Goal: Transaction & Acquisition: Book appointment/travel/reservation

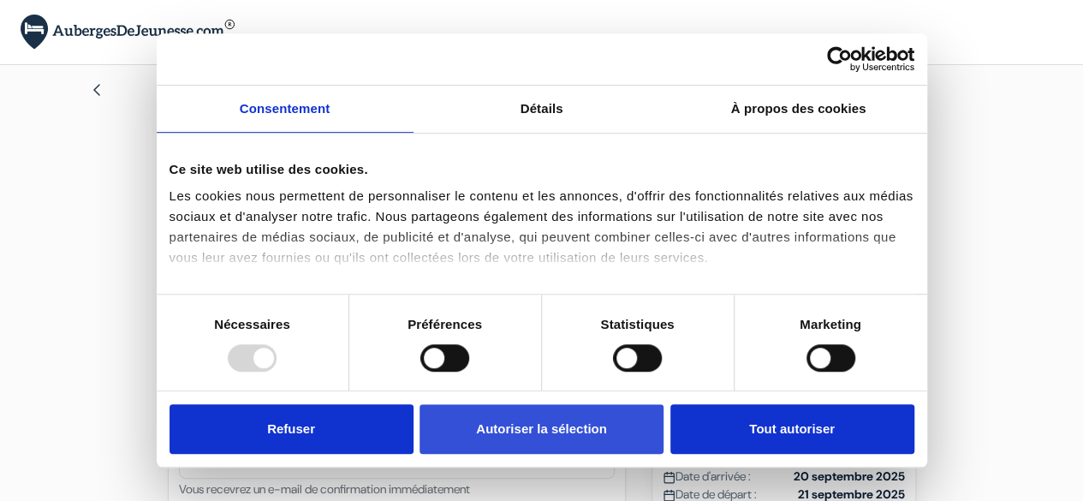
click at [551, 420] on button "Autoriser la sélection" at bounding box center [542, 429] width 244 height 50
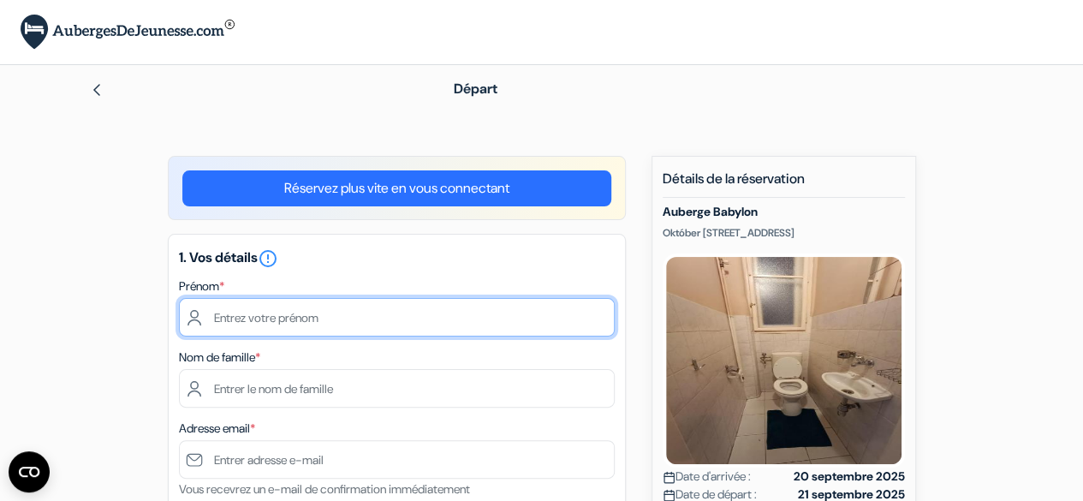
click at [414, 315] on input "text" at bounding box center [397, 317] width 436 height 39
type input "Juliette"
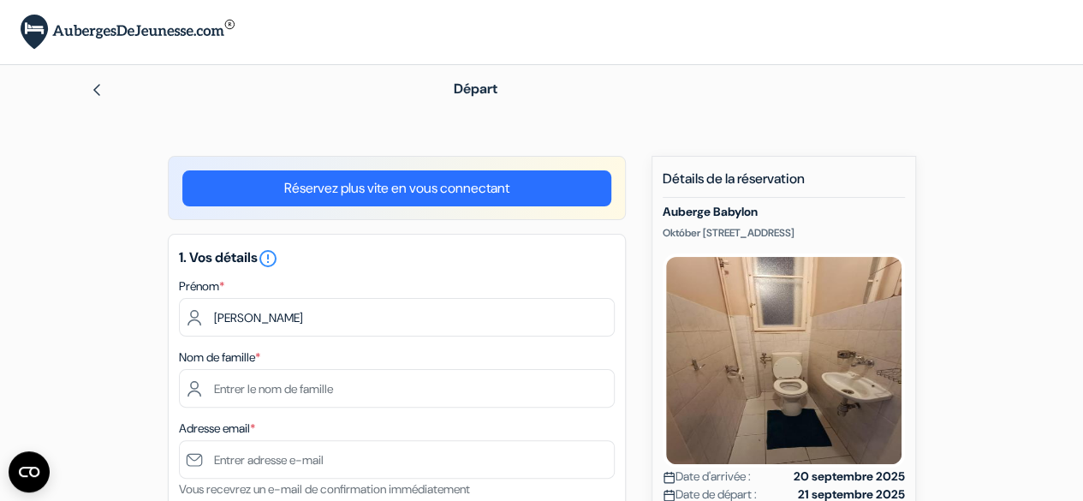
type input "Ermine"
type input "Brno-Sever"
type input "Francouzská 97"
type input "602 00"
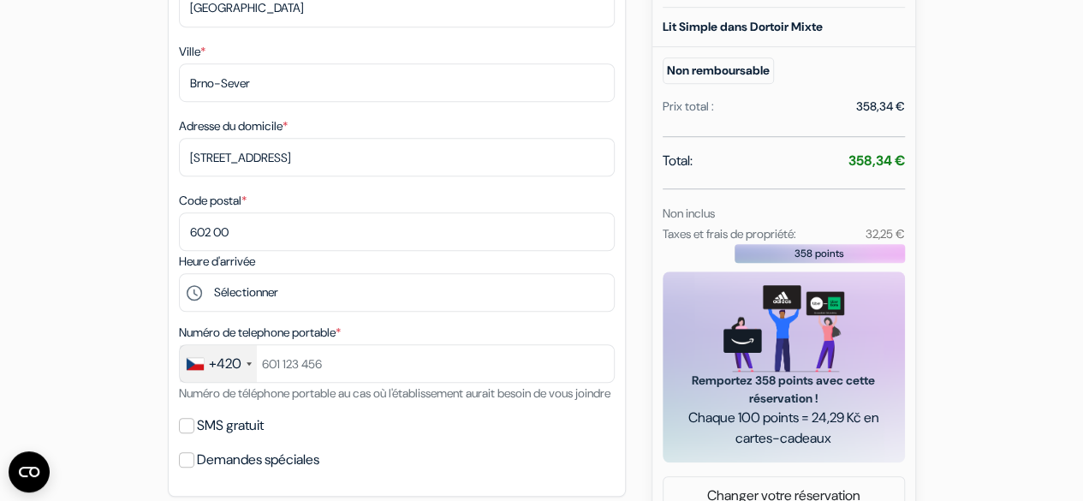
scroll to position [557, 0]
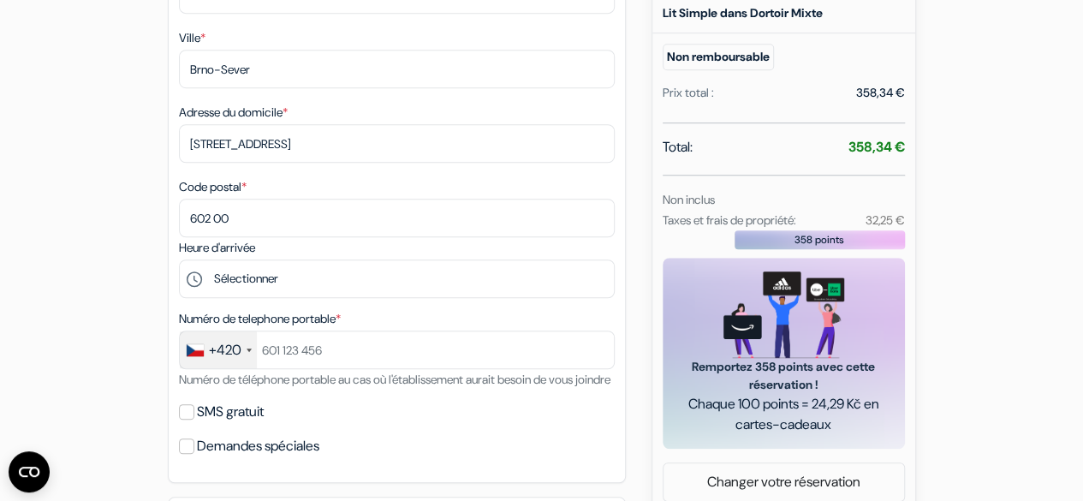
click at [227, 352] on div "+420" at bounding box center [225, 350] width 33 height 21
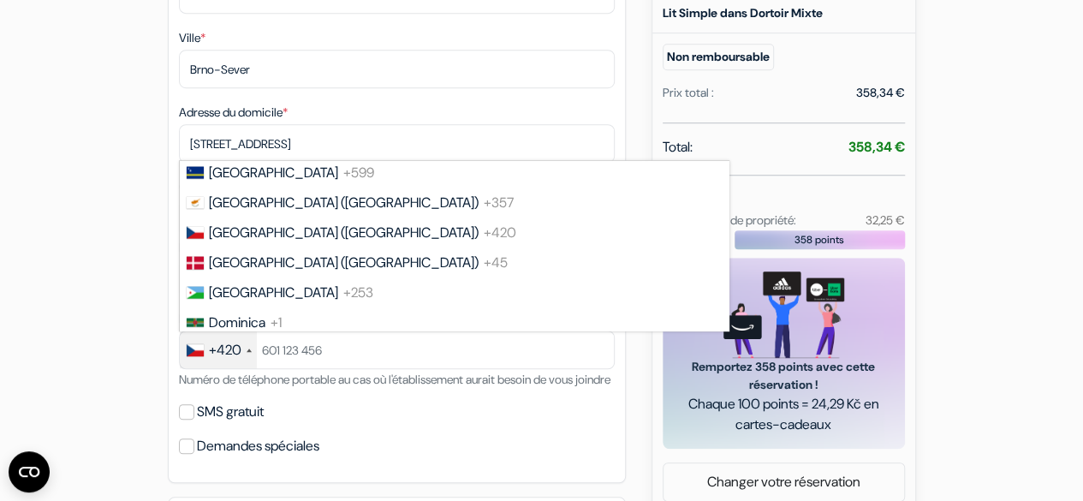
scroll to position [2327, 0]
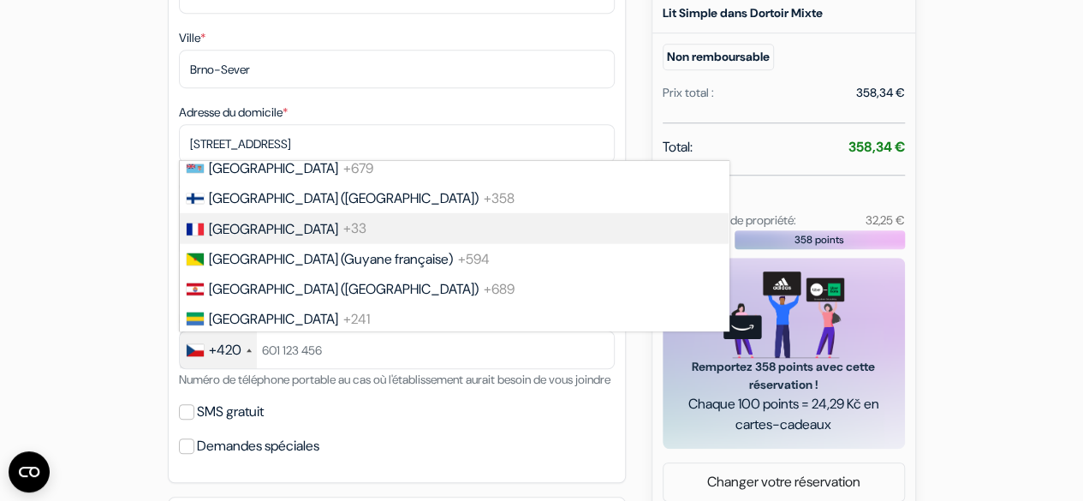
click at [343, 237] on span "+33" at bounding box center [354, 228] width 23 height 18
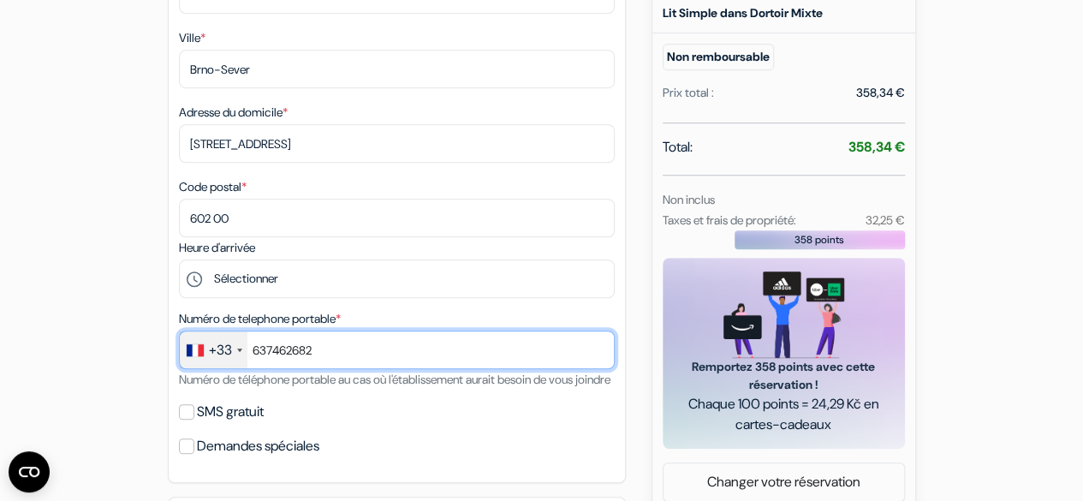
type input "637462682"
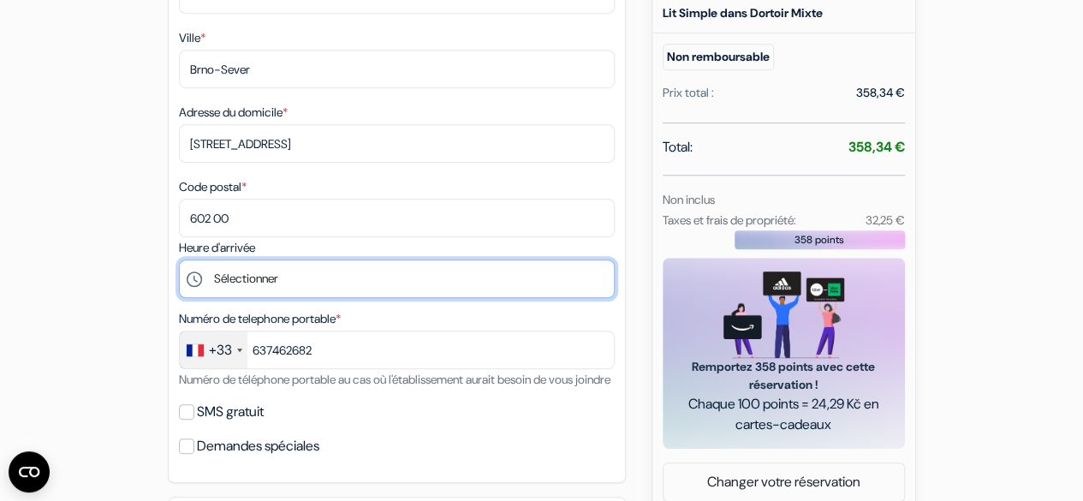
click at [293, 287] on select "Sélectionner 15:00 16:00 17:00 18:00 19:00 20:00 21:00 22:00 23:00" at bounding box center [397, 278] width 436 height 39
select select "19"
click at [179, 263] on select "Sélectionner 15:00 16:00 17:00 18:00 19:00 20:00 21:00 22:00 23:00" at bounding box center [397, 278] width 436 height 39
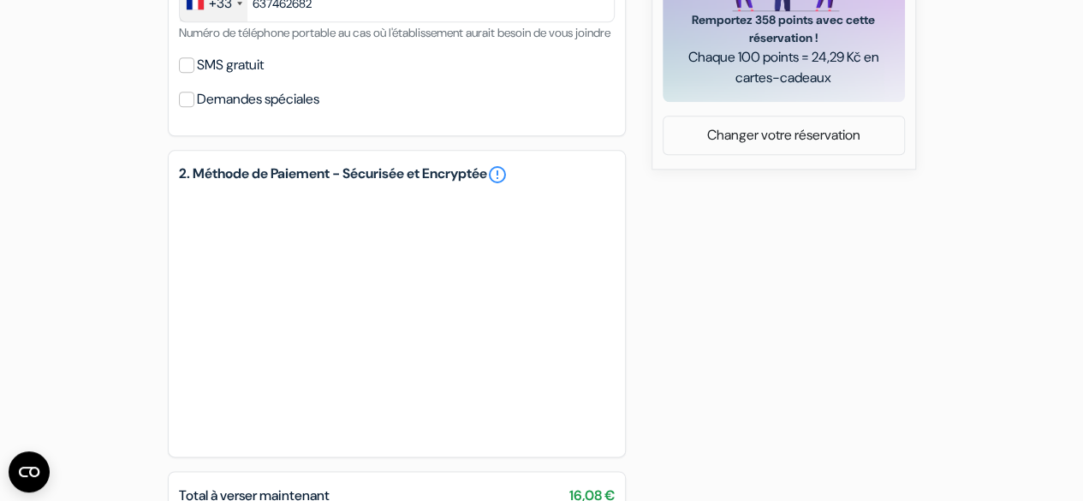
scroll to position [1163, 0]
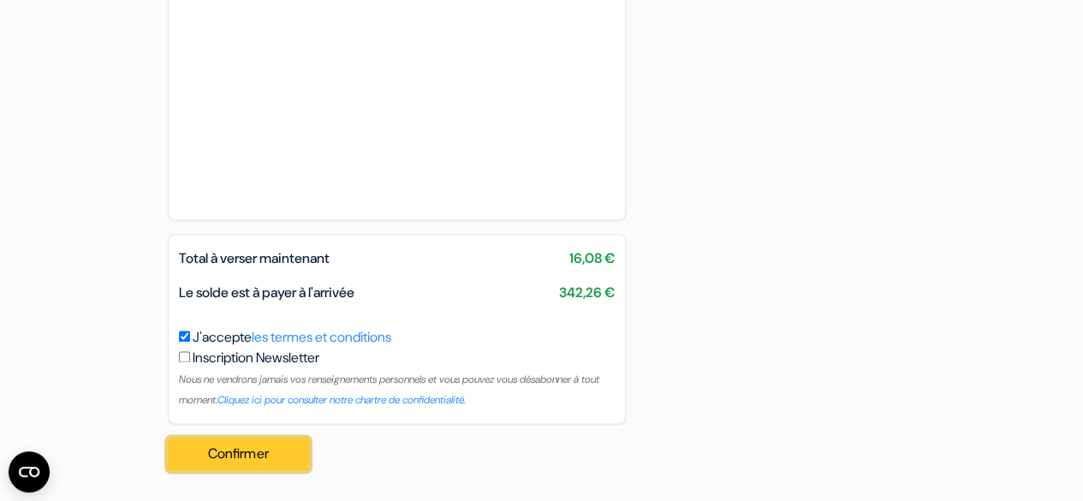
click at [247, 449] on button "Confirmer Loading..." at bounding box center [239, 454] width 142 height 33
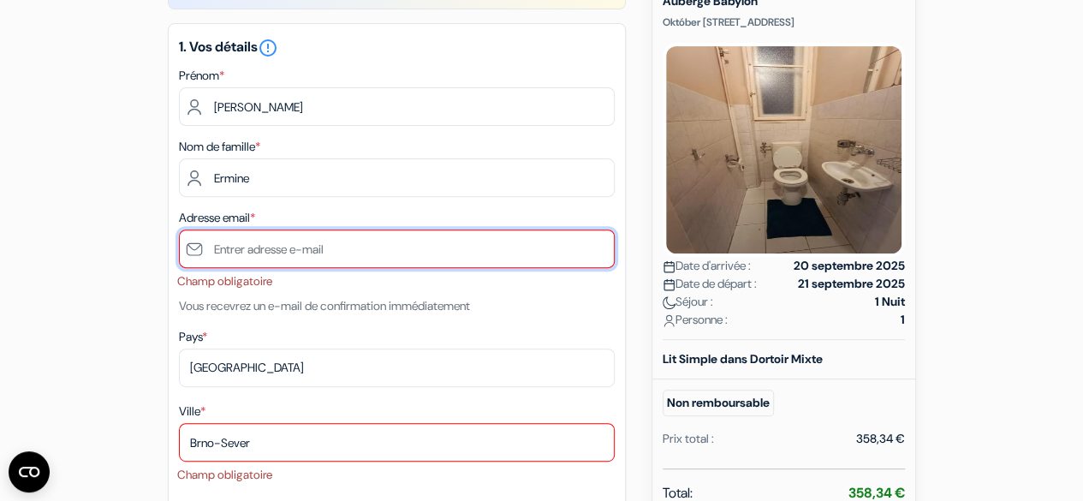
scroll to position [210, 0]
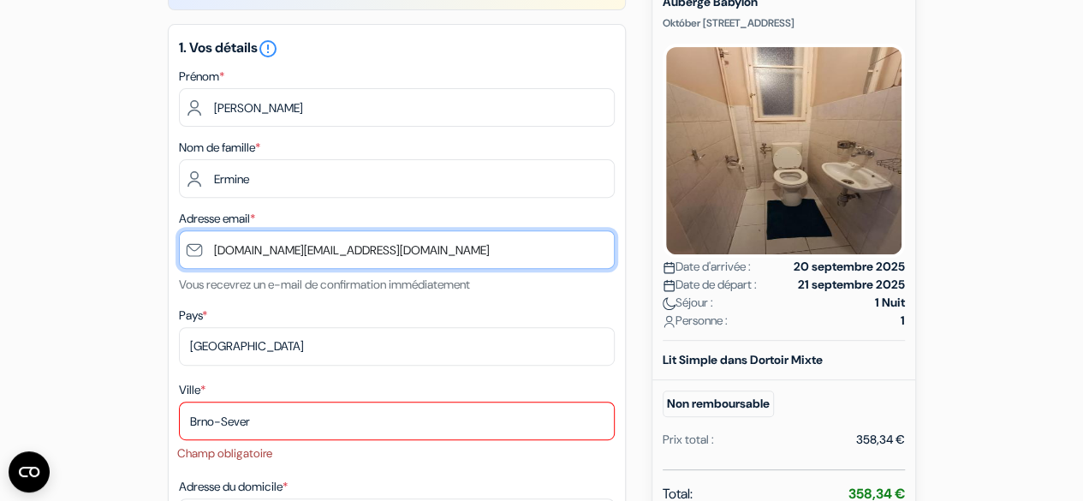
type input "[DOMAIN_NAME][EMAIL_ADDRESS][DOMAIN_NAME]"
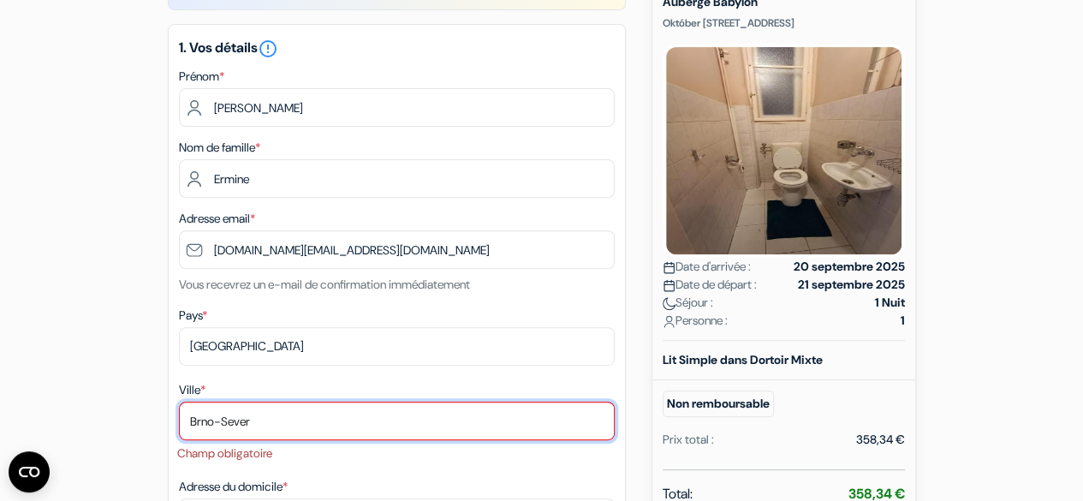
click at [259, 436] on input "Brno-Sever" at bounding box center [397, 421] width 436 height 39
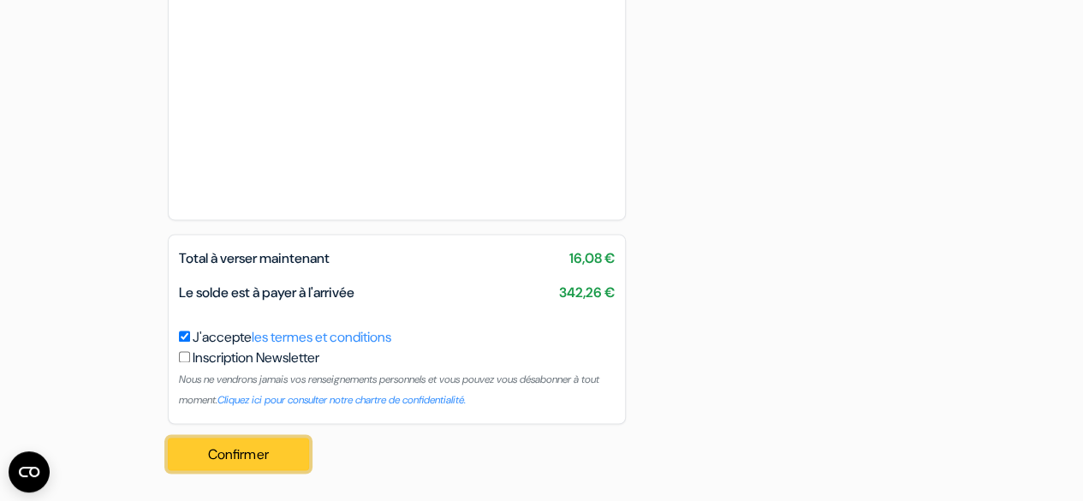
click at [279, 464] on button "Confirmer Loading..." at bounding box center [239, 454] width 142 height 33
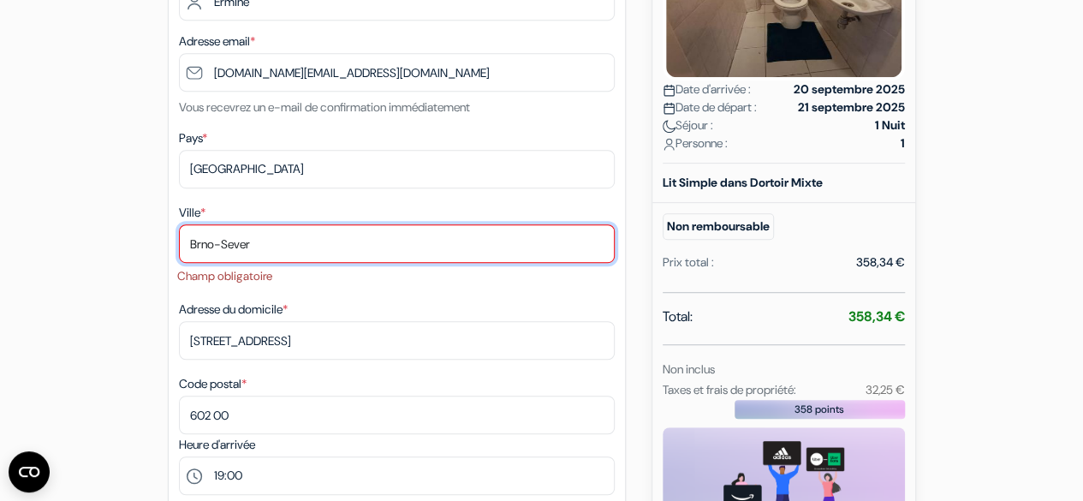
scroll to position [382, 0]
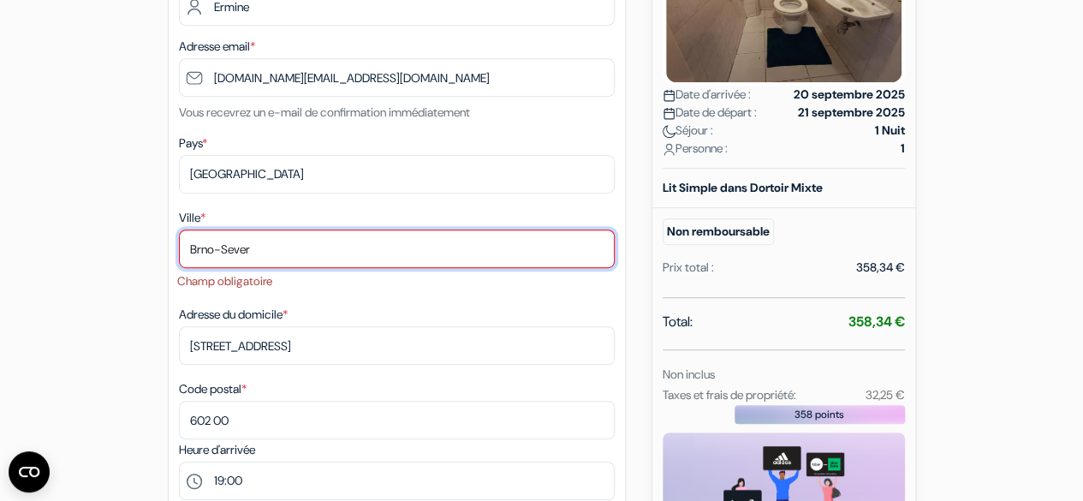
click at [286, 253] on input "Brno-Sever" at bounding box center [397, 248] width 436 height 39
drag, startPoint x: 281, startPoint y: 247, endPoint x: 95, endPoint y: 232, distance: 186.4
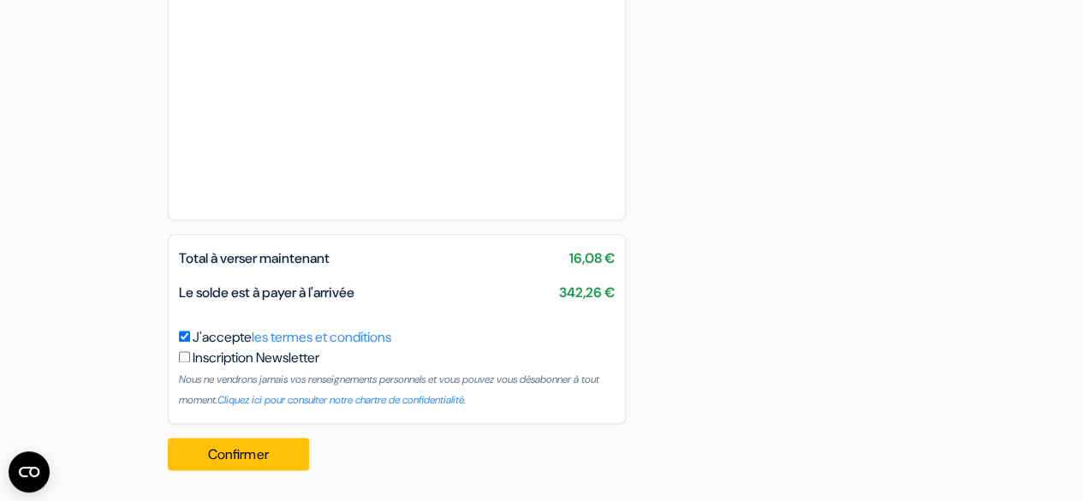
scroll to position [1190, 0]
click at [233, 454] on button "Confirmer Loading..." at bounding box center [239, 454] width 142 height 33
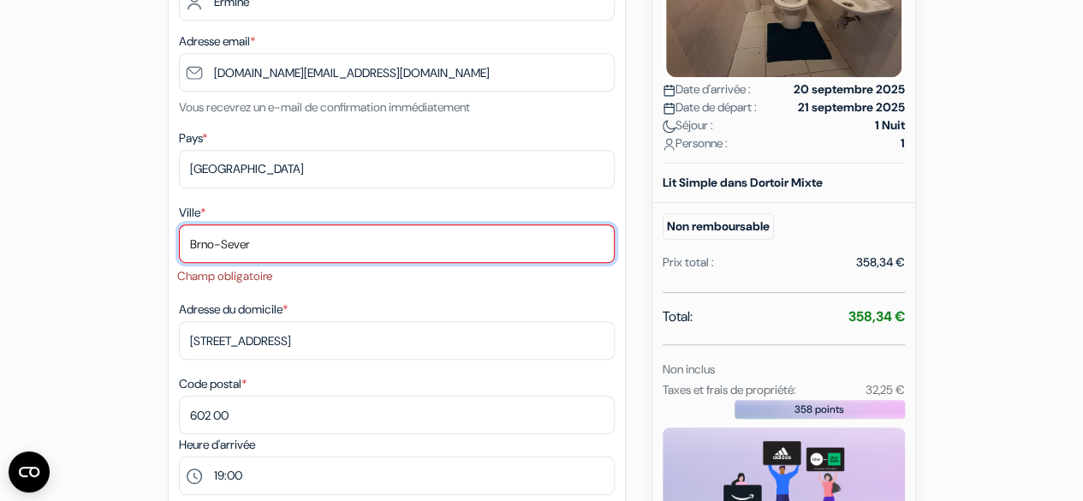
scroll to position [382, 0]
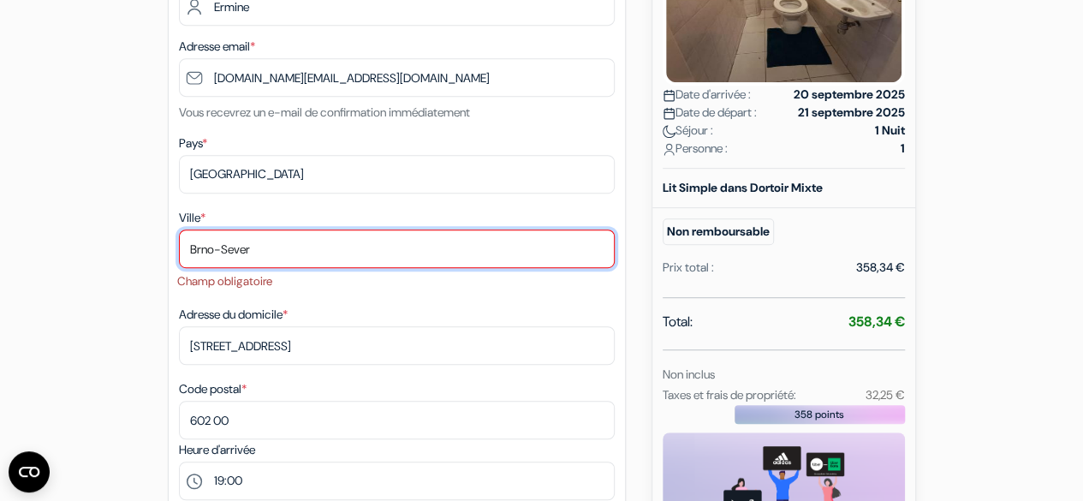
drag, startPoint x: 324, startPoint y: 260, endPoint x: 98, endPoint y: 244, distance: 226.6
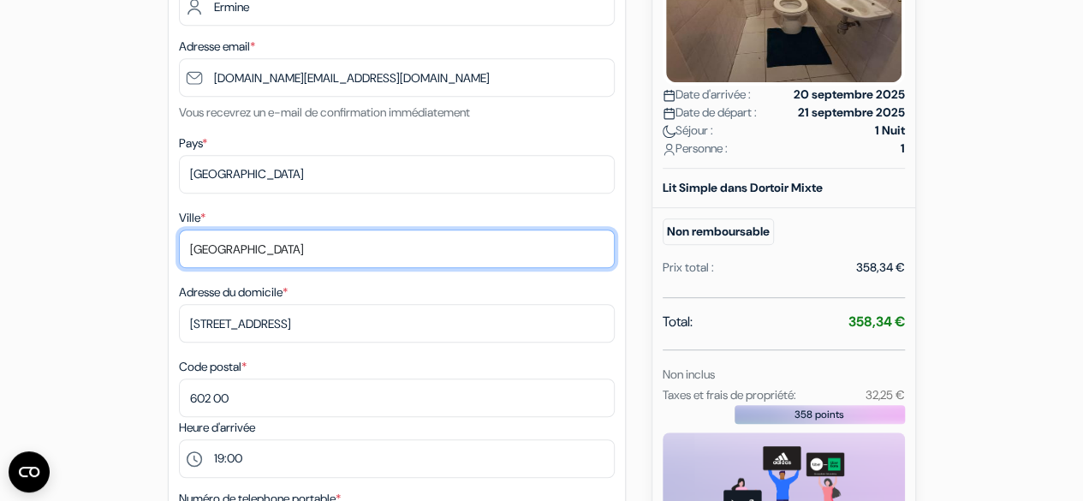
type input "Brno"
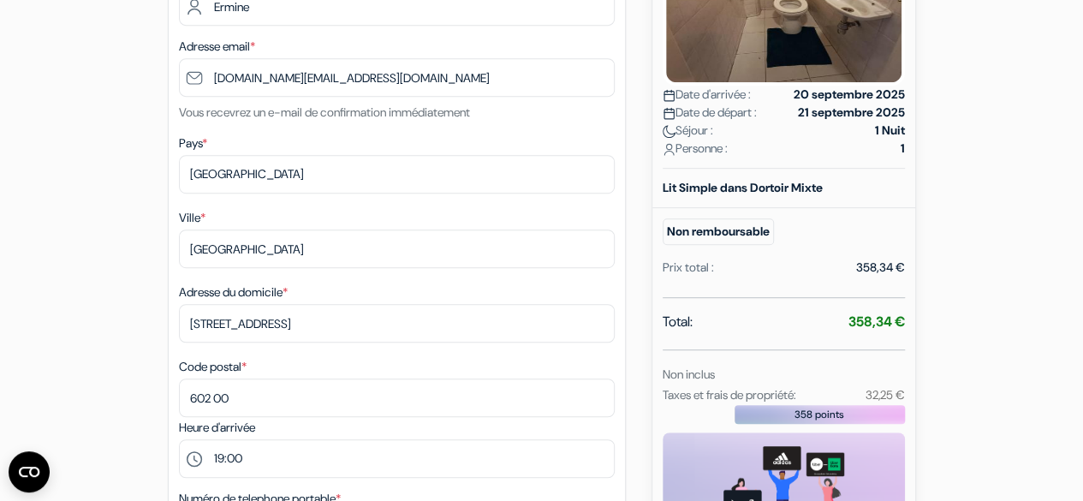
click at [109, 247] on div "add_box Auberge Babylon Október 6 utca 15 2em. 1, Budapest, Hongrie Détails de …" at bounding box center [542, 511] width 976 height 1474
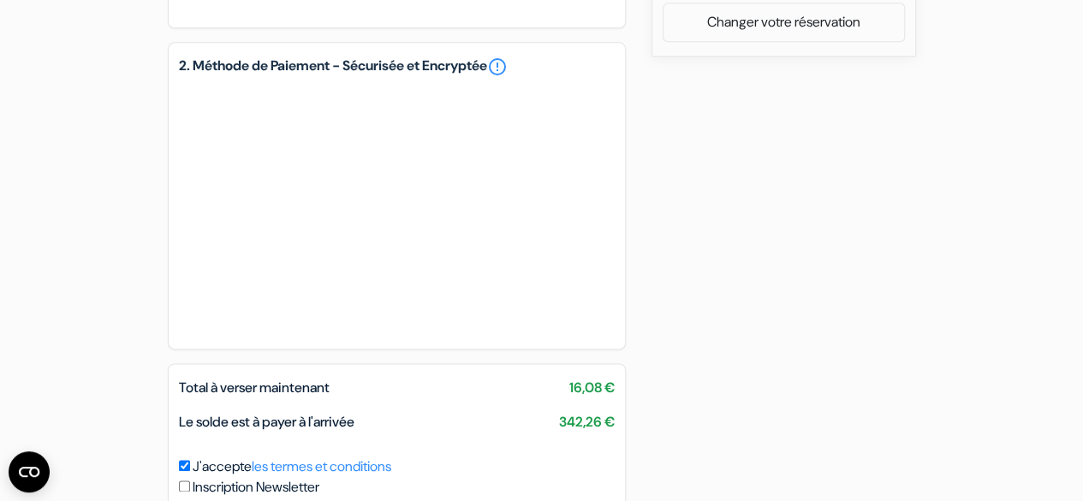
scroll to position [1168, 0]
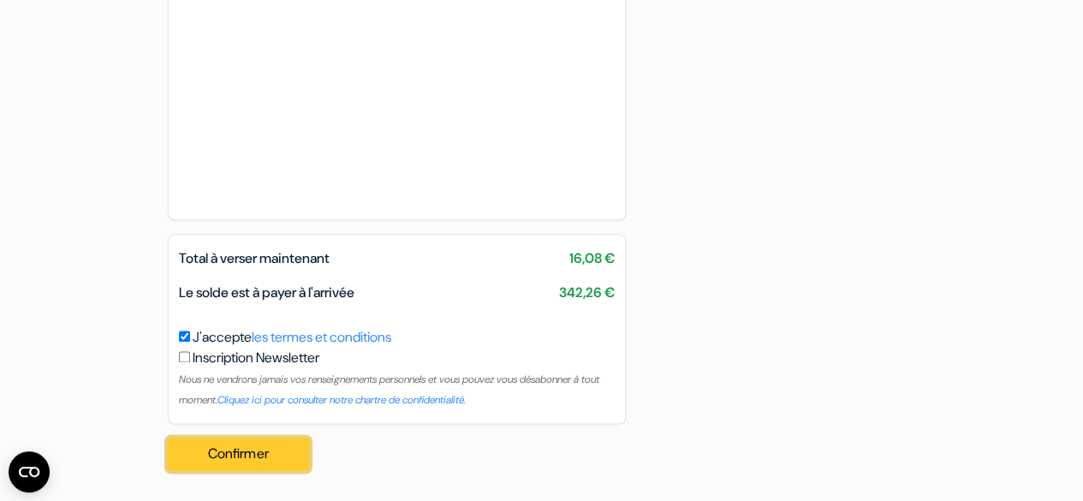
click at [243, 449] on button "Confirmer Loading..." at bounding box center [239, 454] width 142 height 33
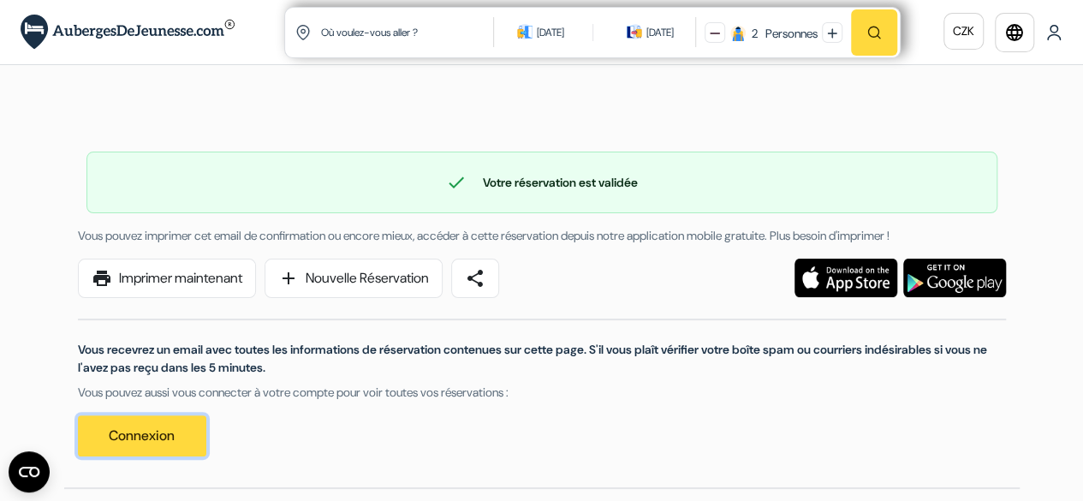
click at [167, 432] on link "Connexion" at bounding box center [142, 435] width 128 height 41
click at [176, 433] on link "Connexion" at bounding box center [142, 435] width 128 height 41
click at [156, 425] on link "Connexion" at bounding box center [142, 434] width 128 height 41
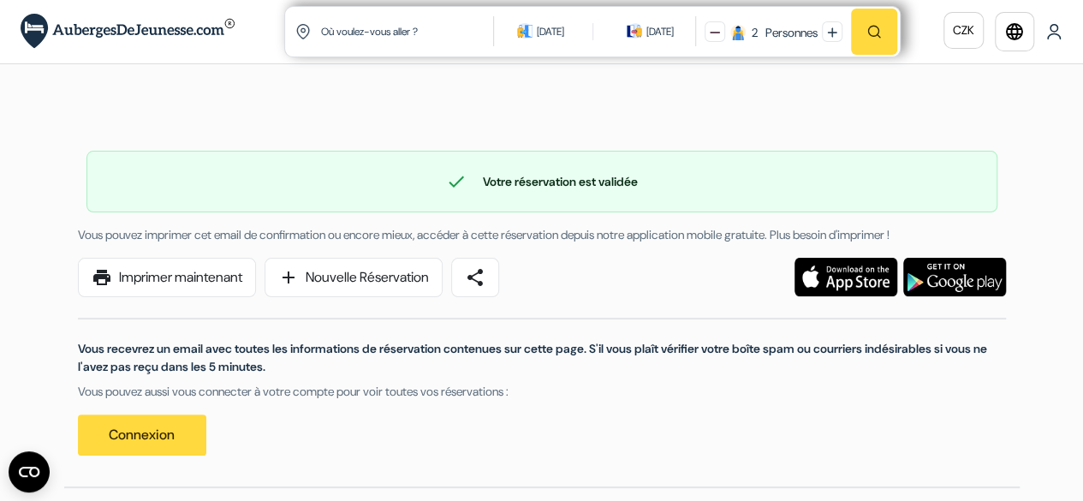
click at [1051, 23] on img at bounding box center [1053, 31] width 17 height 17
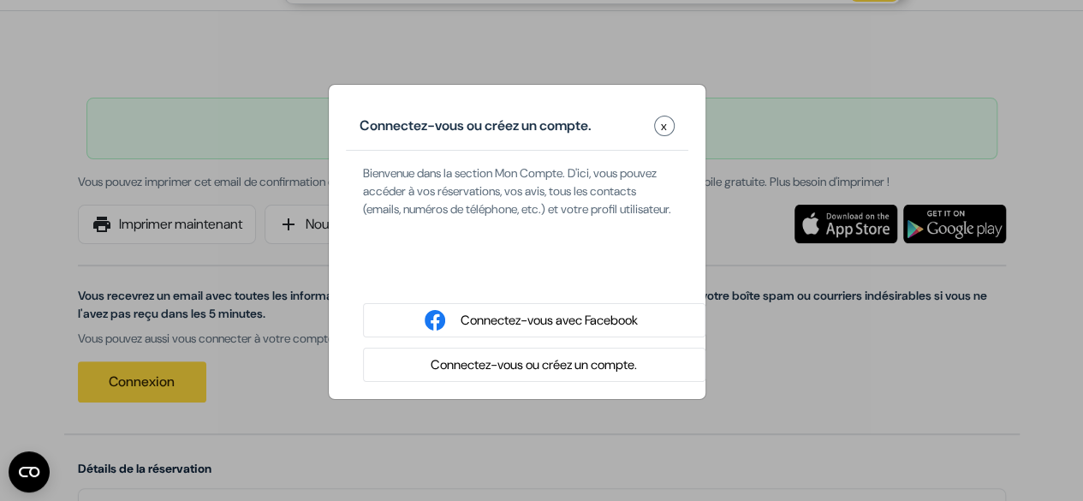
scroll to position [52, 0]
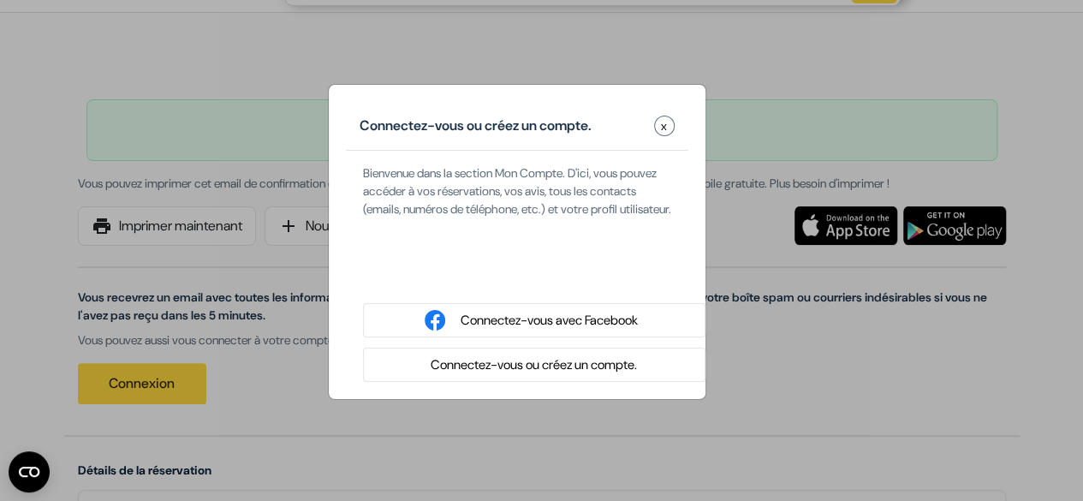
click at [572, 376] on button "Connectez-vous ou créez un compte." at bounding box center [534, 364] width 217 height 21
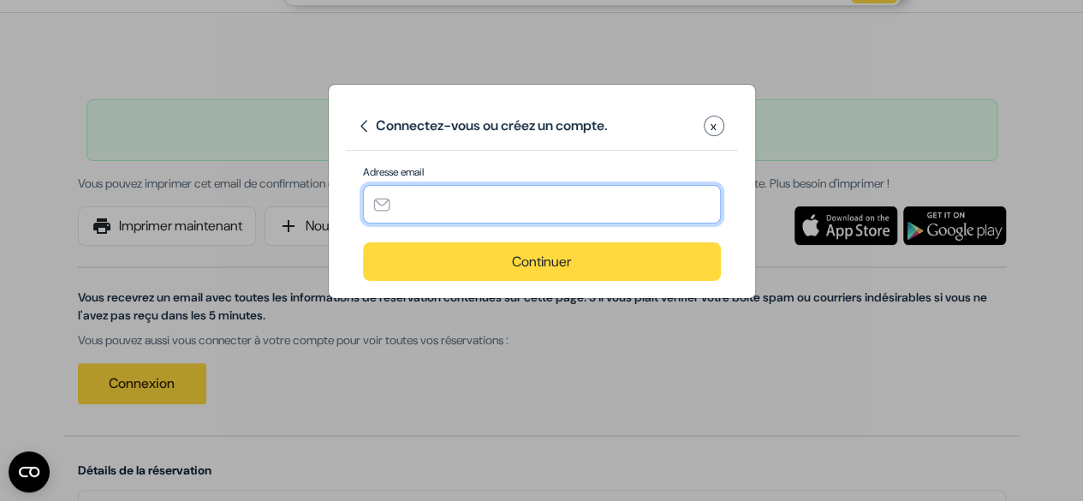
click at [539, 208] on input "text" at bounding box center [542, 204] width 358 height 39
type input "[DOMAIN_NAME][EMAIL_ADDRESS][DOMAIN_NAME]"
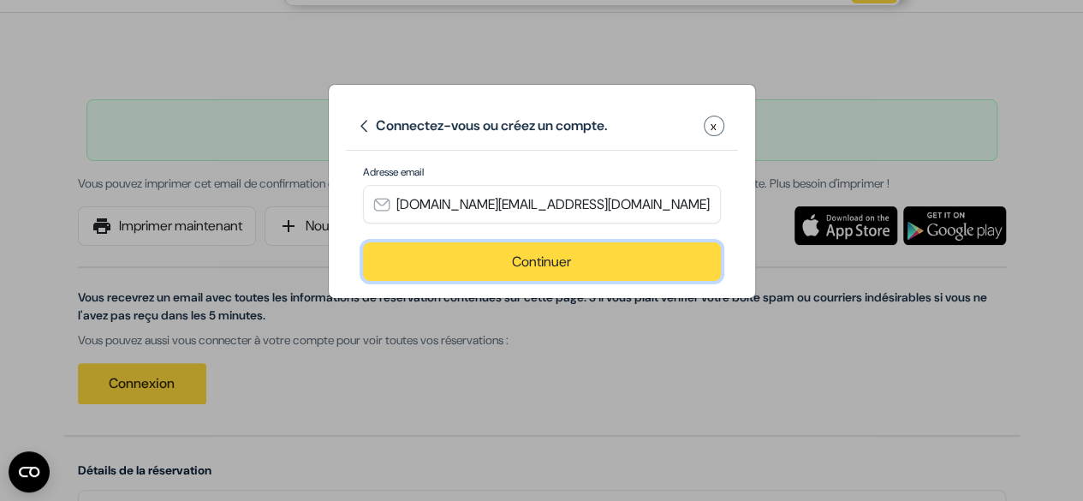
click at [662, 256] on button "Continuer" at bounding box center [542, 261] width 358 height 39
click at [562, 254] on button "Continuer" at bounding box center [542, 261] width 358 height 39
click at [577, 254] on button "Continuer" at bounding box center [542, 261] width 358 height 39
click at [575, 251] on button "Continuer" at bounding box center [542, 261] width 358 height 39
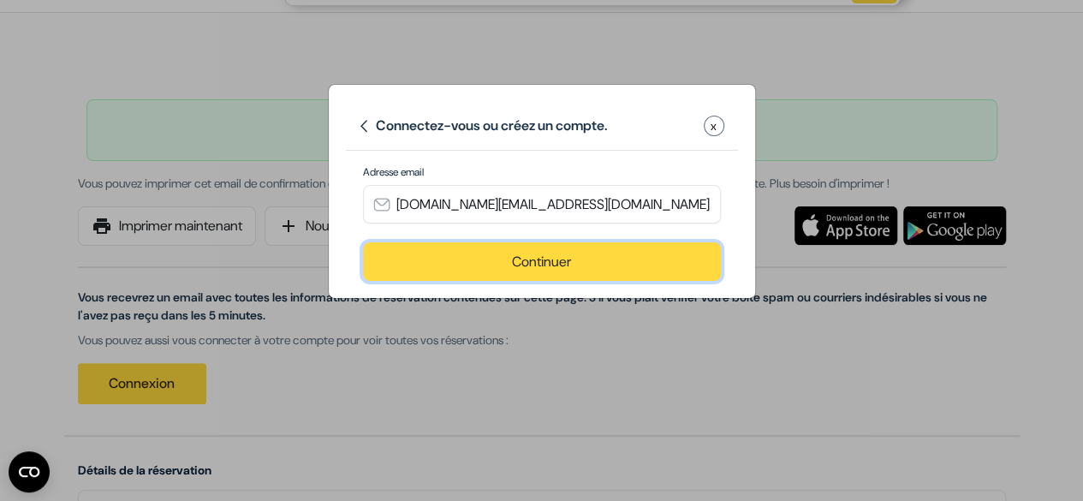
click at [575, 251] on button "Continuer" at bounding box center [542, 261] width 358 height 39
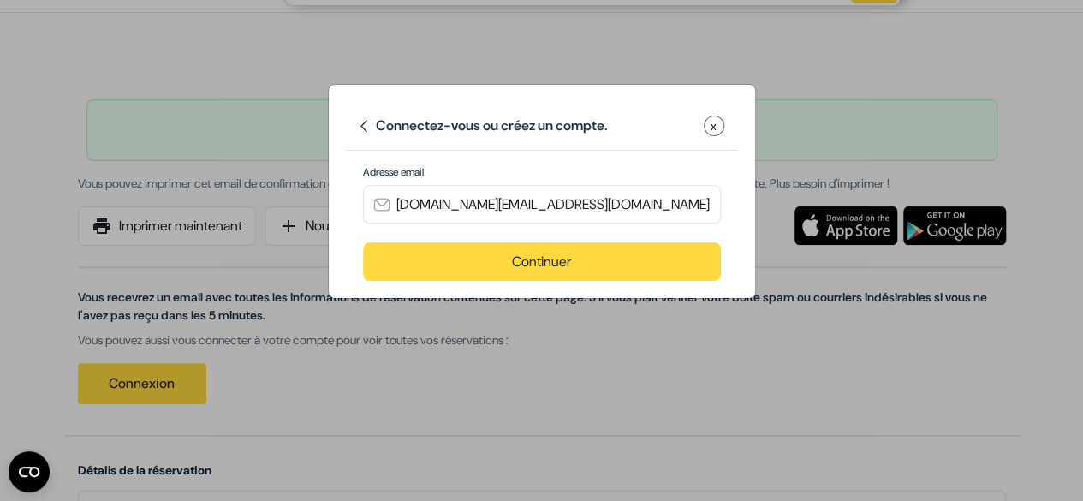
click at [716, 122] on span "x" at bounding box center [714, 126] width 6 height 18
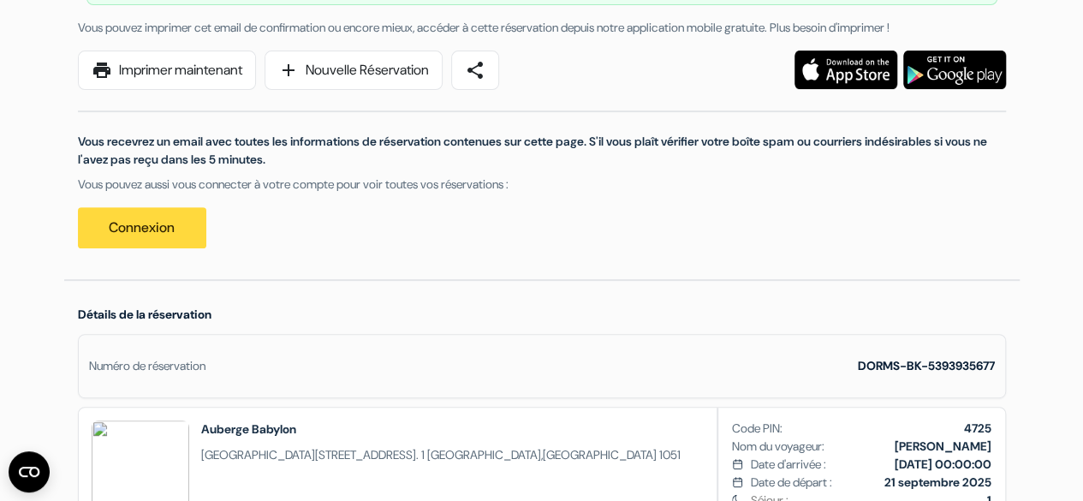
scroll to position [0, 0]
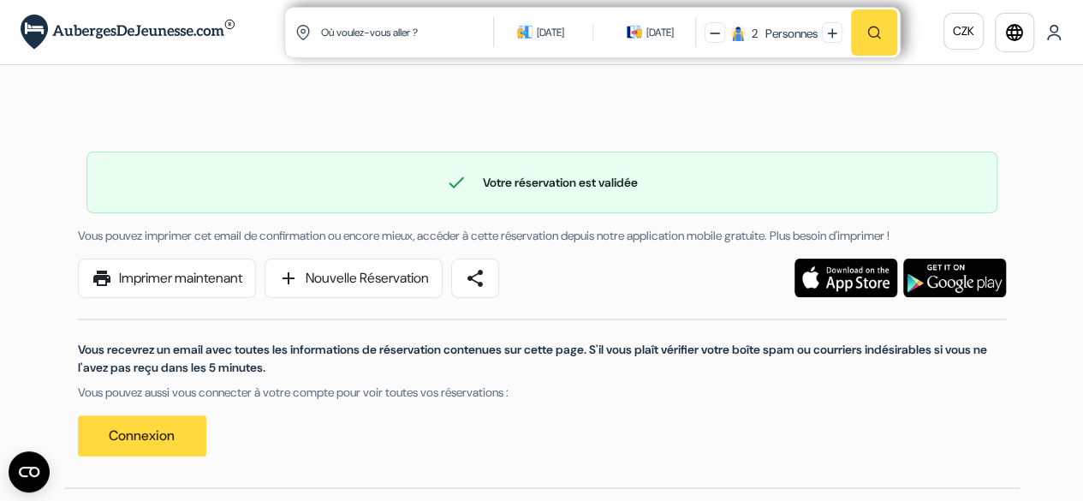
click at [1057, 37] on img at bounding box center [1053, 32] width 17 height 17
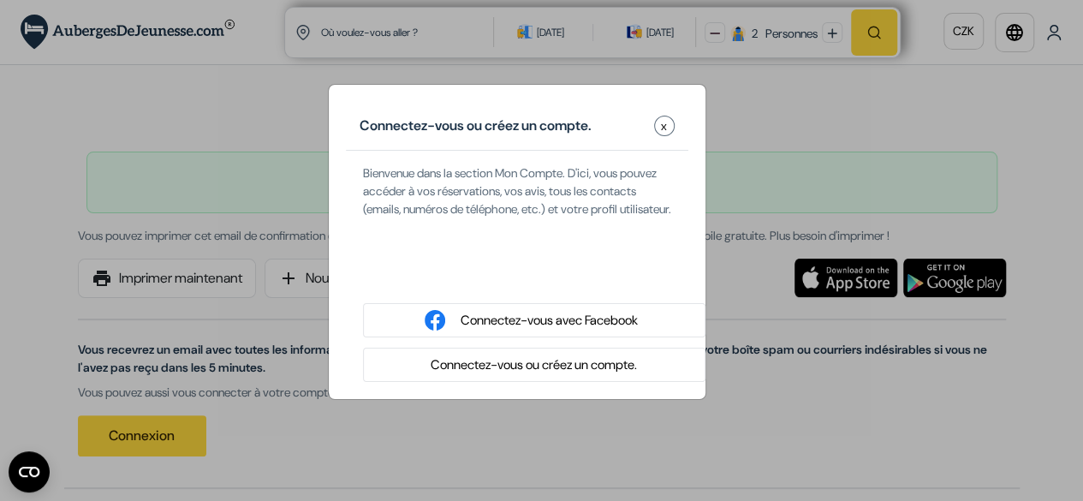
click at [484, 376] on button "Connectez-vous ou créez un compte." at bounding box center [534, 364] width 217 height 21
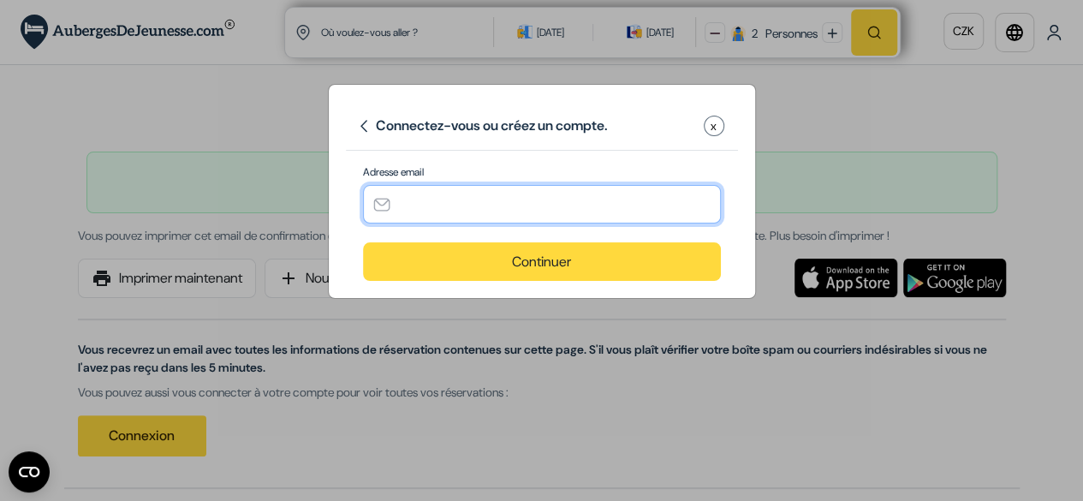
click at [497, 201] on input "text" at bounding box center [542, 204] width 358 height 39
type input "julietteermine.fr@gmail.com"
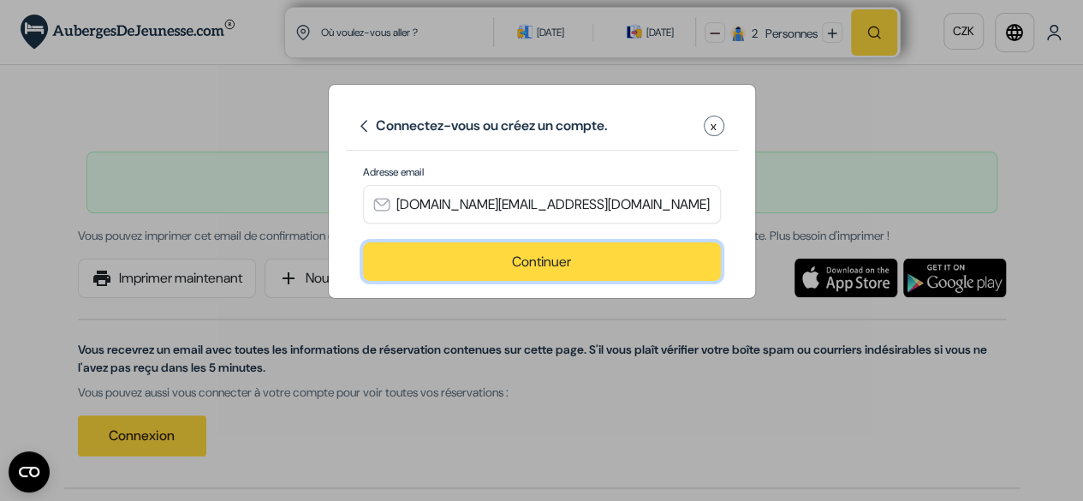
click at [516, 256] on button "Continuer" at bounding box center [542, 261] width 358 height 39
click at [513, 253] on button "Continuer" at bounding box center [542, 261] width 358 height 39
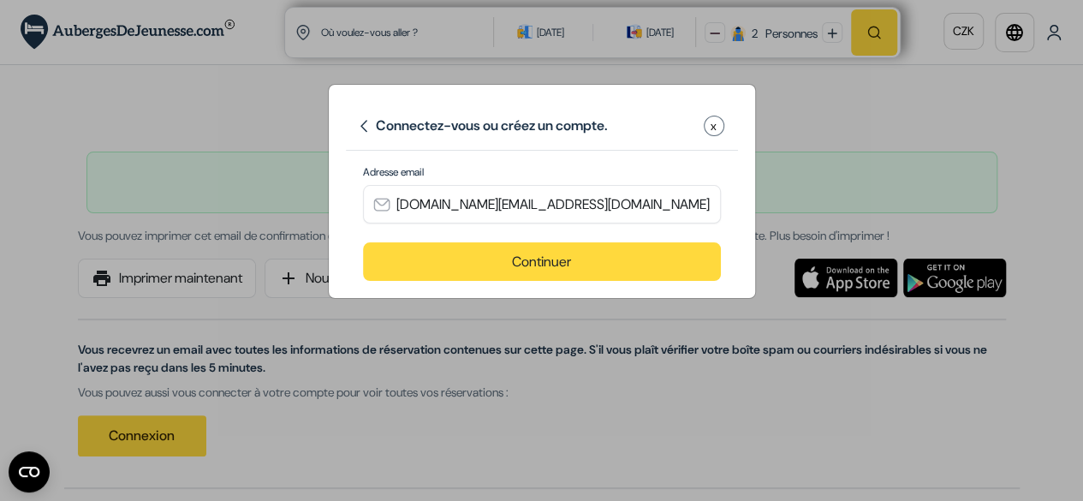
click at [712, 135] on button "x" at bounding box center [714, 126] width 21 height 21
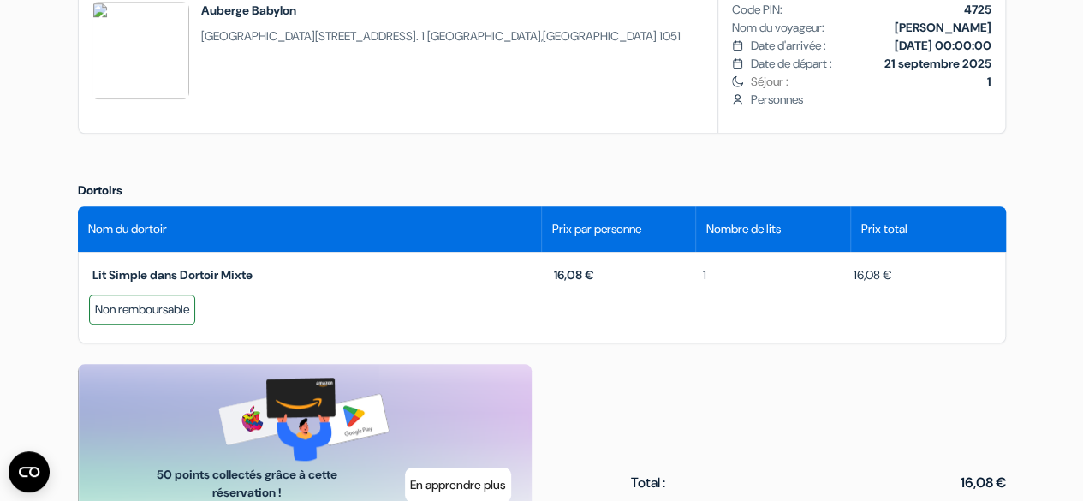
scroll to position [409, 0]
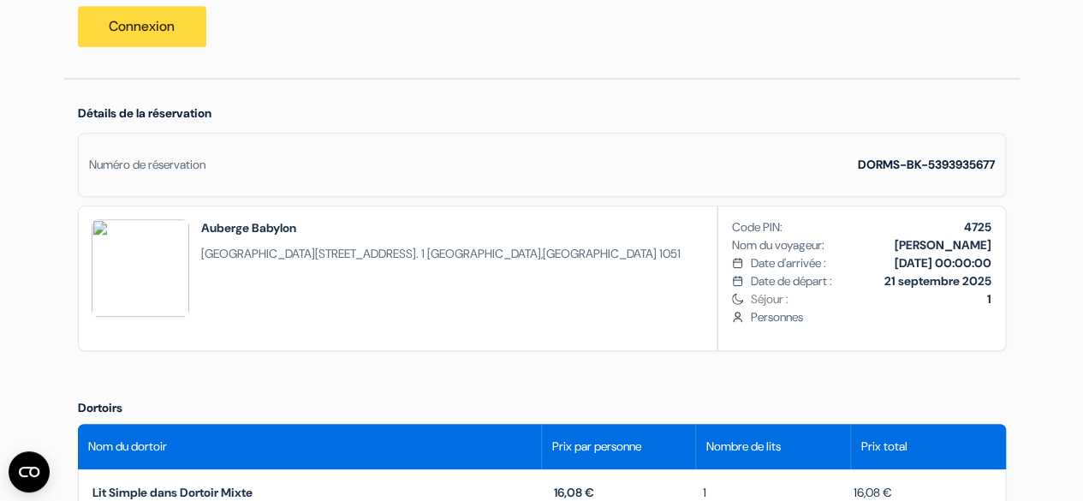
click at [116, 253] on img at bounding box center [141, 268] width 98 height 98
click at [671, 249] on div "Auberge Babylon [STREET_ADDRESS]. 1 [GEOGRAPHIC_DATA] , [GEOGRAPHIC_DATA] 1051 …" at bounding box center [542, 278] width 928 height 146
drag, startPoint x: 125, startPoint y: 165, endPoint x: 536, endPoint y: 181, distance: 411.3
click at [536, 181] on div "Numéro de réservation DORMS-BK-5393935677" at bounding box center [542, 165] width 928 height 64
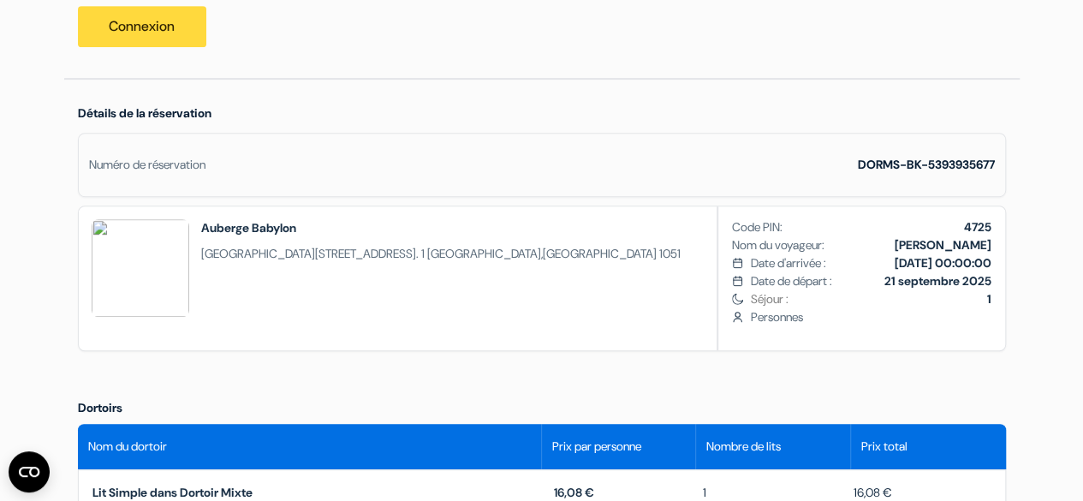
click at [557, 181] on div "Numéro de réservation DORMS-BK-5393935677" at bounding box center [542, 165] width 928 height 64
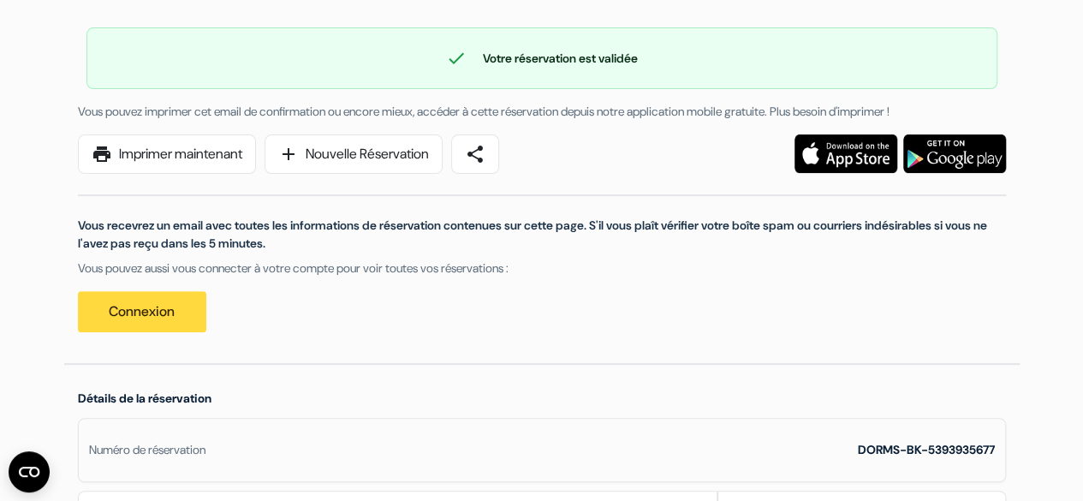
scroll to position [123, 0]
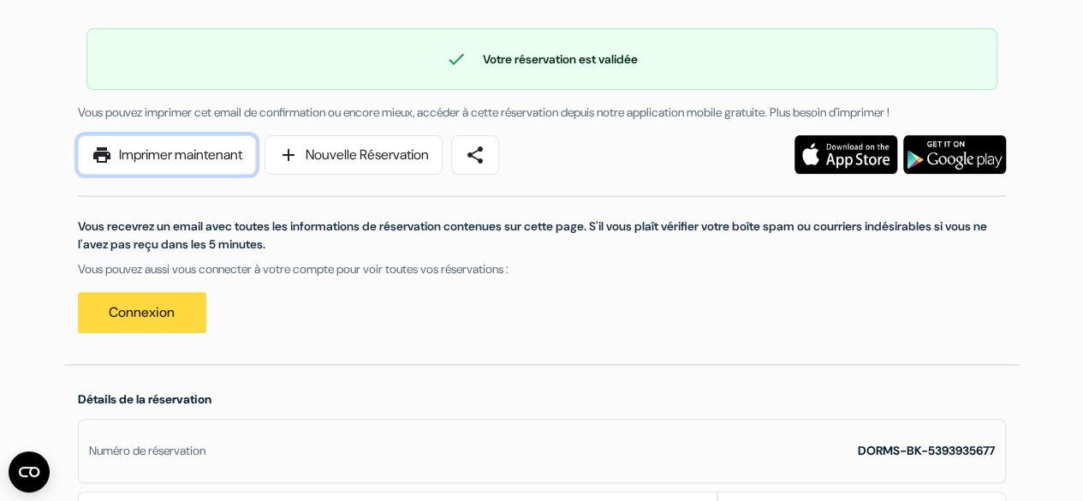
click at [205, 152] on link "print Imprimer maintenant" at bounding box center [167, 154] width 178 height 39
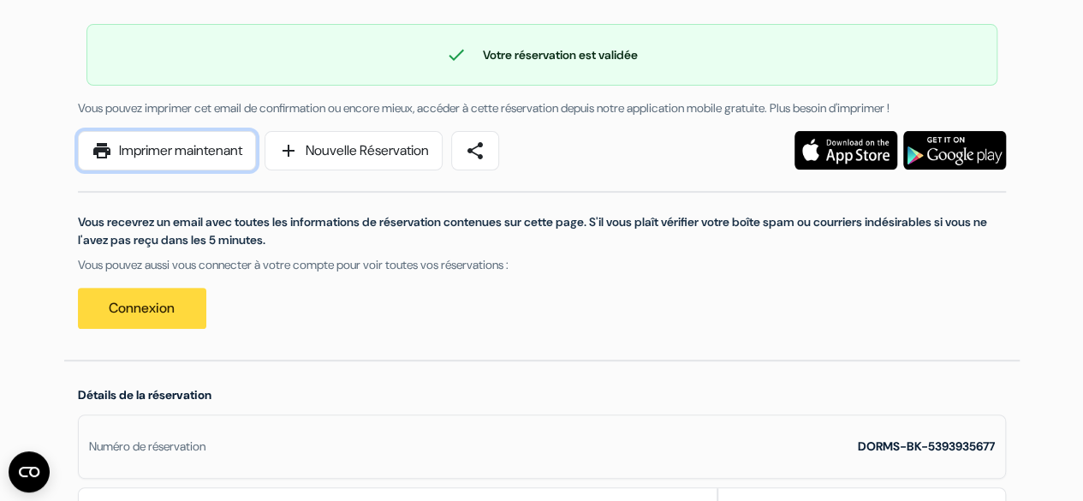
scroll to position [122, 0]
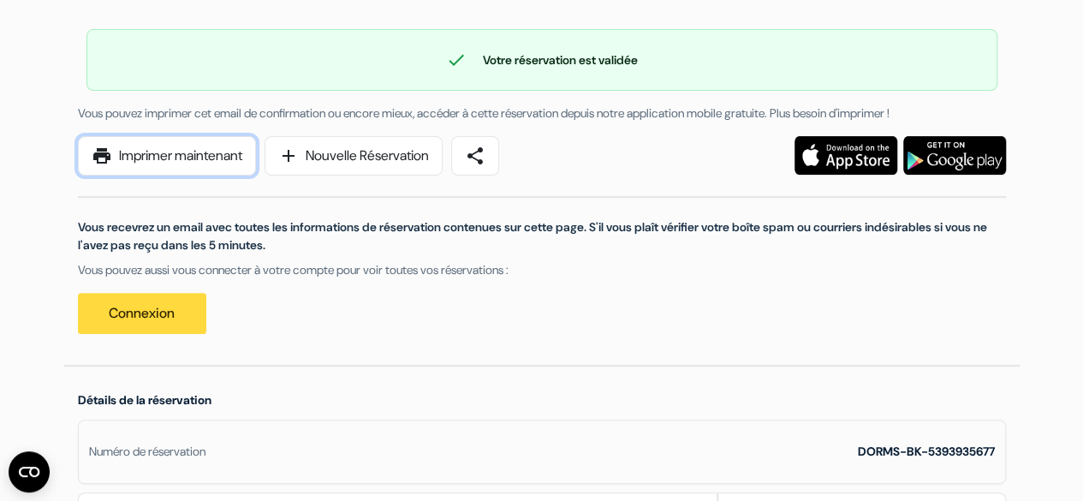
click at [202, 164] on link "print Imprimer maintenant" at bounding box center [167, 155] width 178 height 39
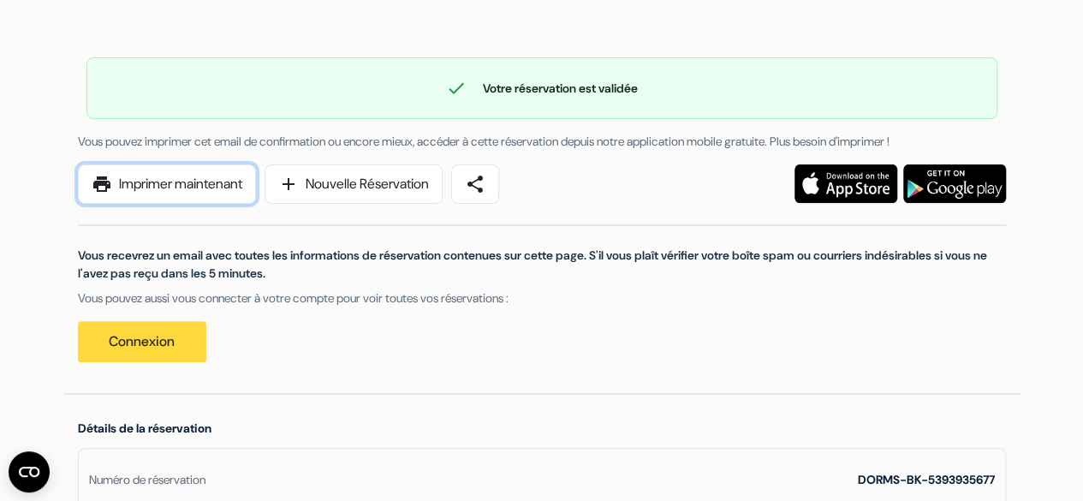
scroll to position [0, 0]
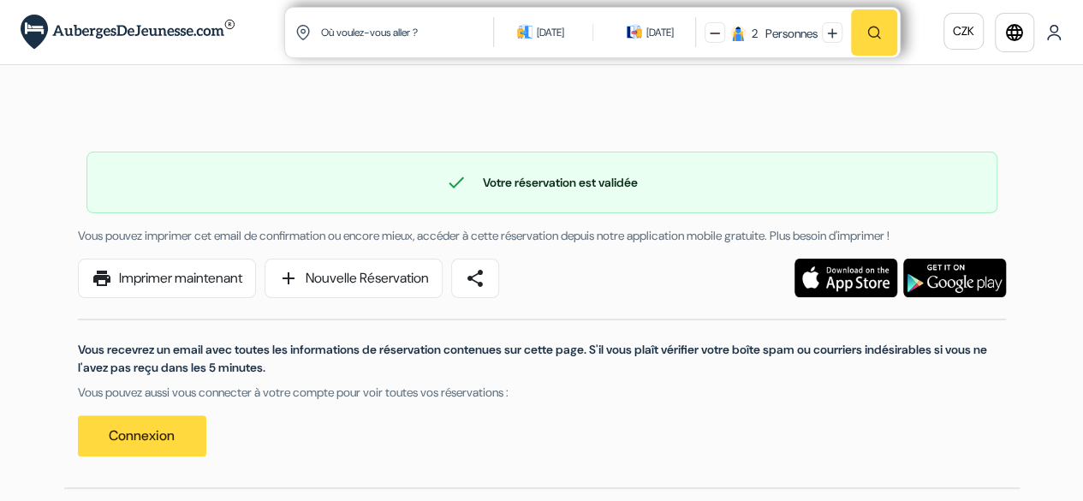
click at [1055, 37] on img at bounding box center [1053, 32] width 17 height 17
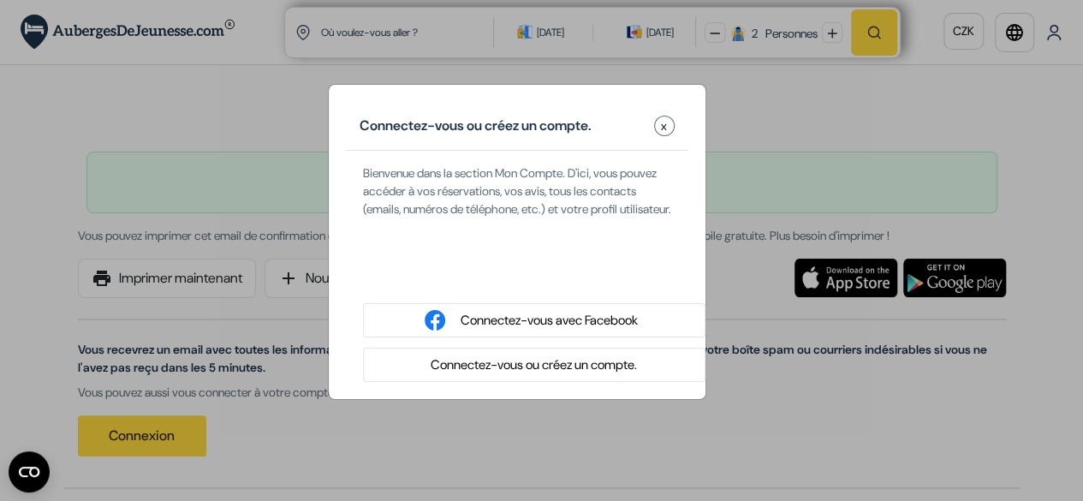
click at [521, 376] on button "Connectez-vous ou créez un compte." at bounding box center [534, 364] width 217 height 21
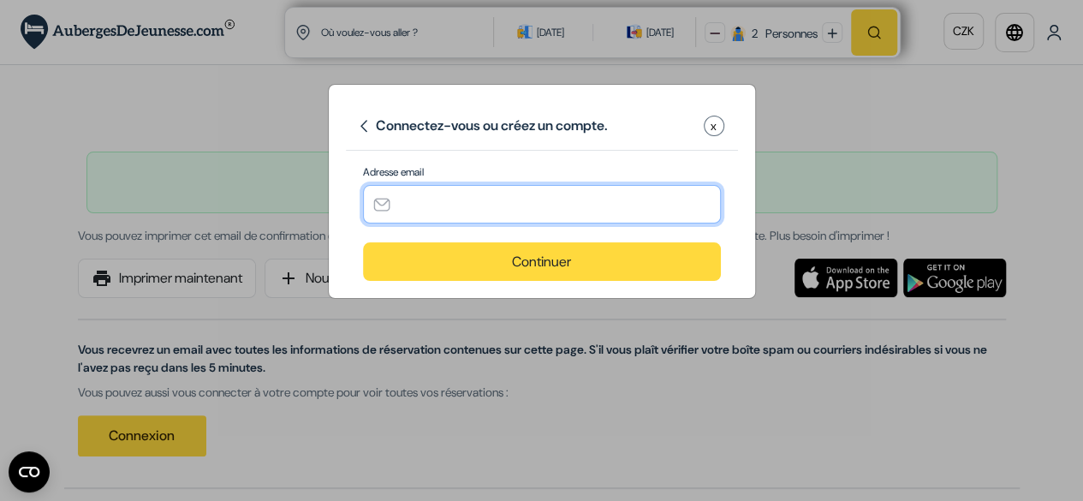
click at [489, 221] on input "text" at bounding box center [542, 204] width 358 height 39
type input "[DOMAIN_NAME][EMAIL_ADDRESS][DOMAIN_NAME]"
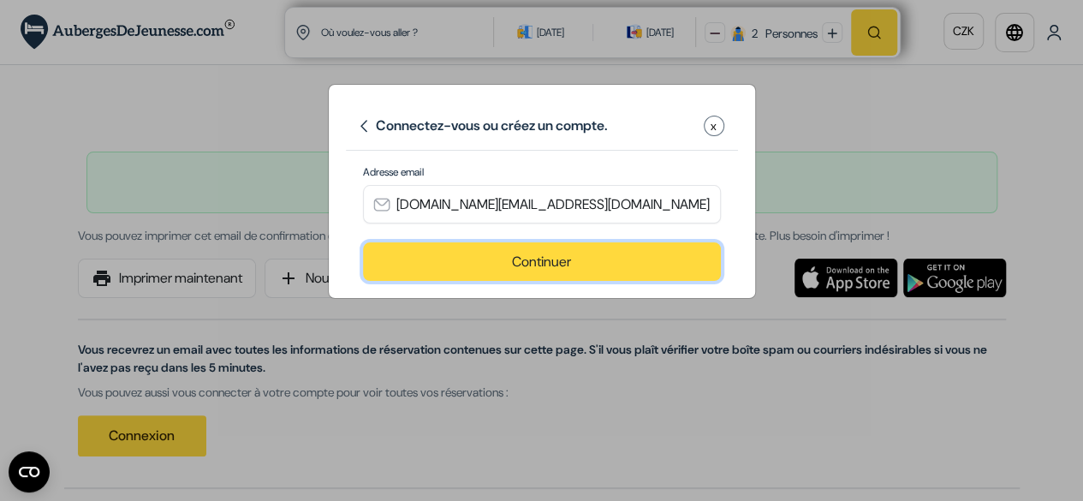
click at [509, 257] on button "Continuer" at bounding box center [542, 261] width 358 height 39
click at [550, 256] on button "Continuer" at bounding box center [542, 261] width 358 height 39
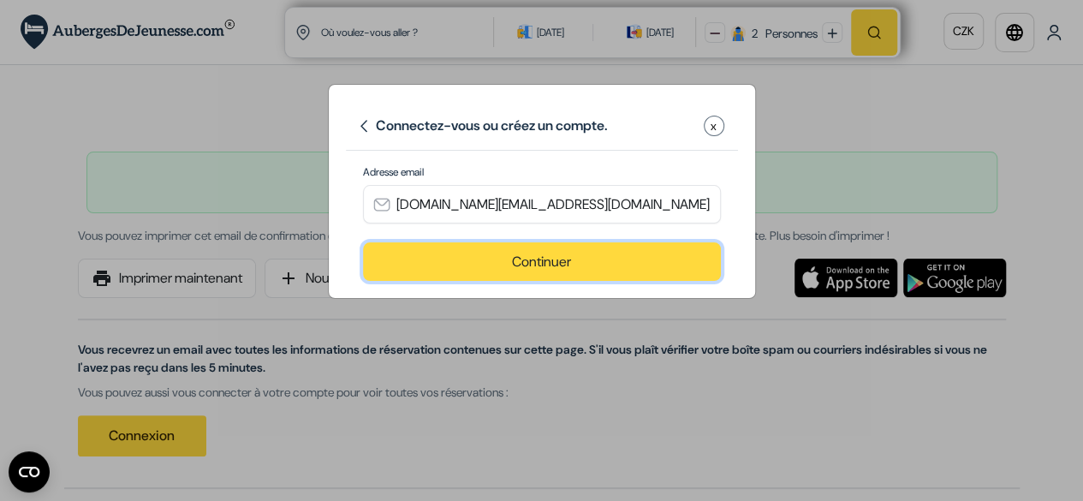
click at [550, 256] on button "Continuer" at bounding box center [542, 261] width 358 height 39
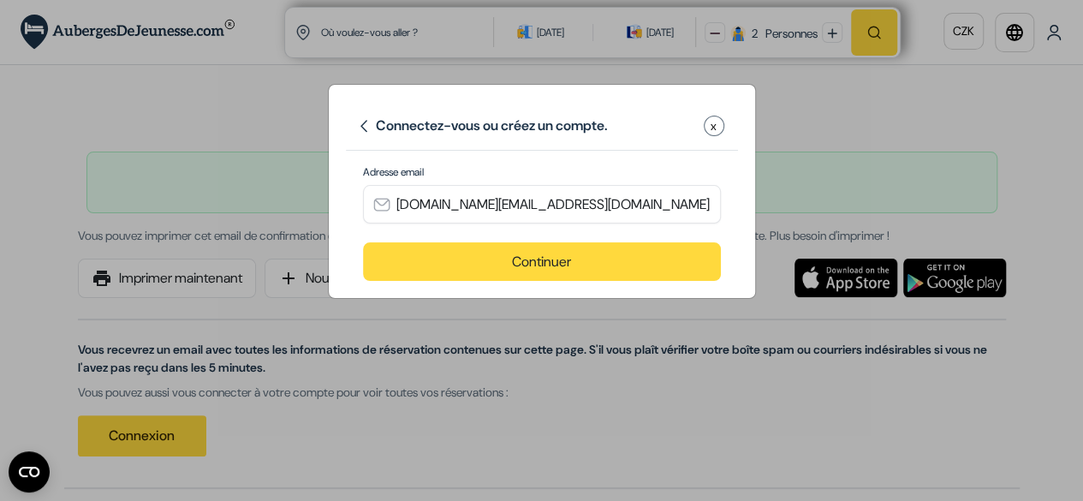
click at [723, 133] on div "Connectez-vous ou créez un compte. x" at bounding box center [542, 126] width 392 height 49
click at [714, 126] on span "x" at bounding box center [714, 126] width 6 height 18
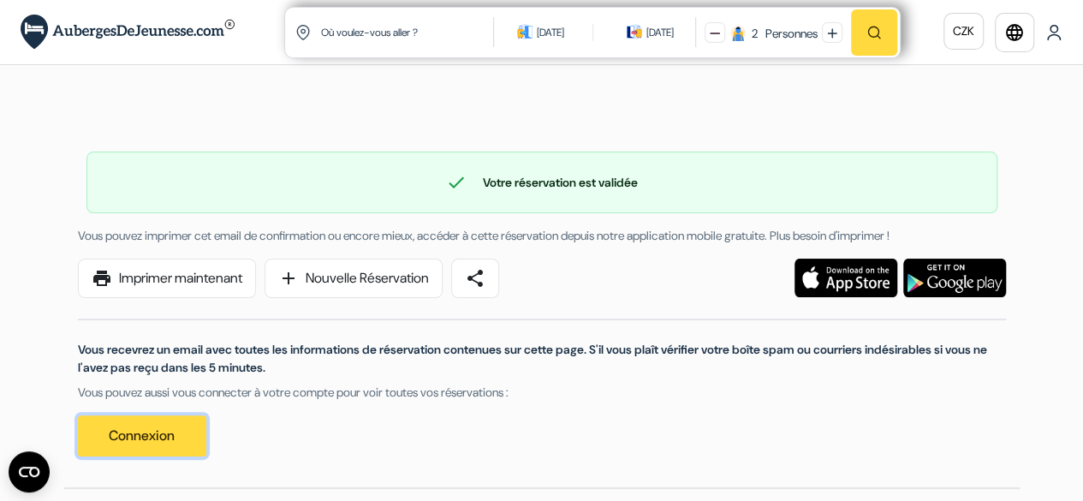
click at [150, 444] on link "Connexion" at bounding box center [142, 435] width 128 height 41
click at [1055, 35] on img at bounding box center [1053, 32] width 17 height 17
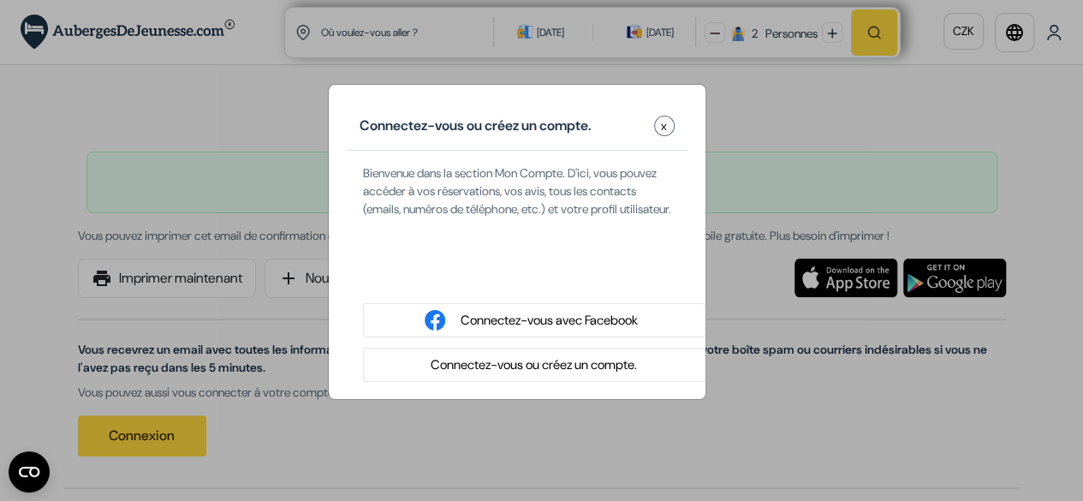
click at [584, 376] on button "Connectez-vous ou créez un compte." at bounding box center [534, 364] width 217 height 21
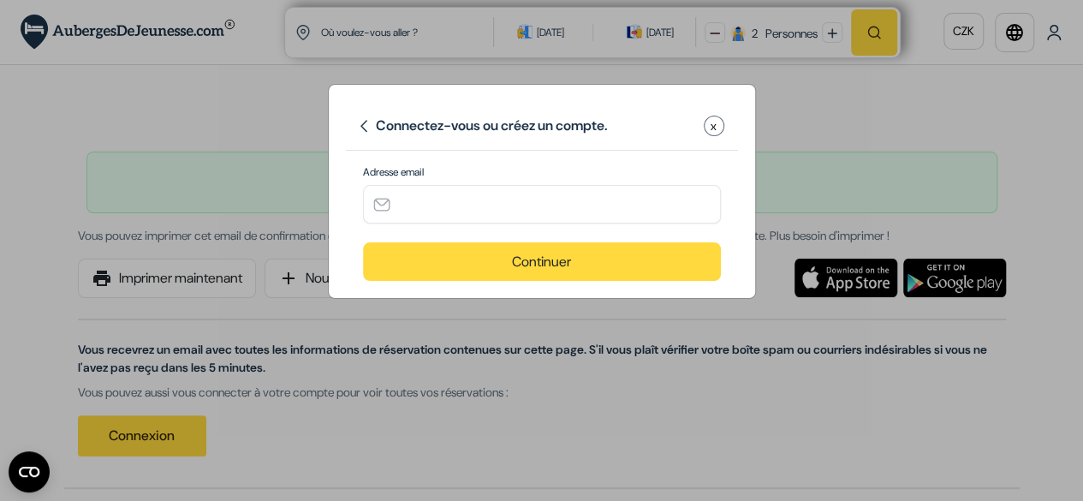
click at [720, 122] on button "x" at bounding box center [714, 126] width 21 height 21
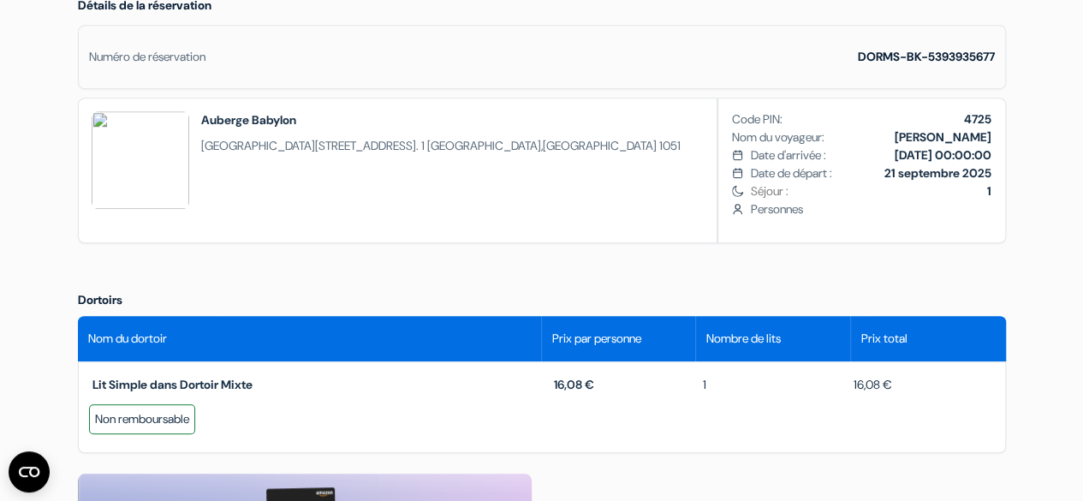
scroll to position [516, 0]
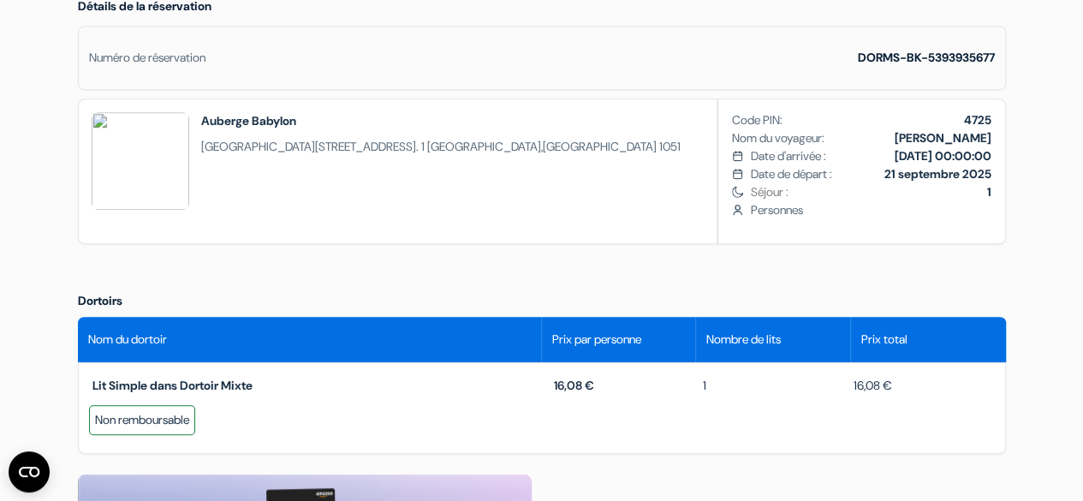
click at [176, 415] on div "Non remboursable" at bounding box center [142, 420] width 106 height 30
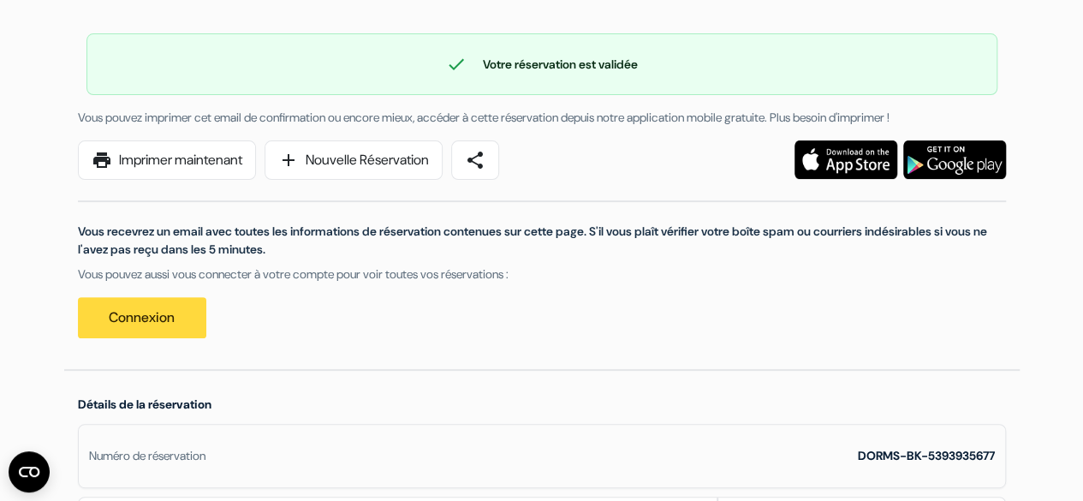
scroll to position [96, 0]
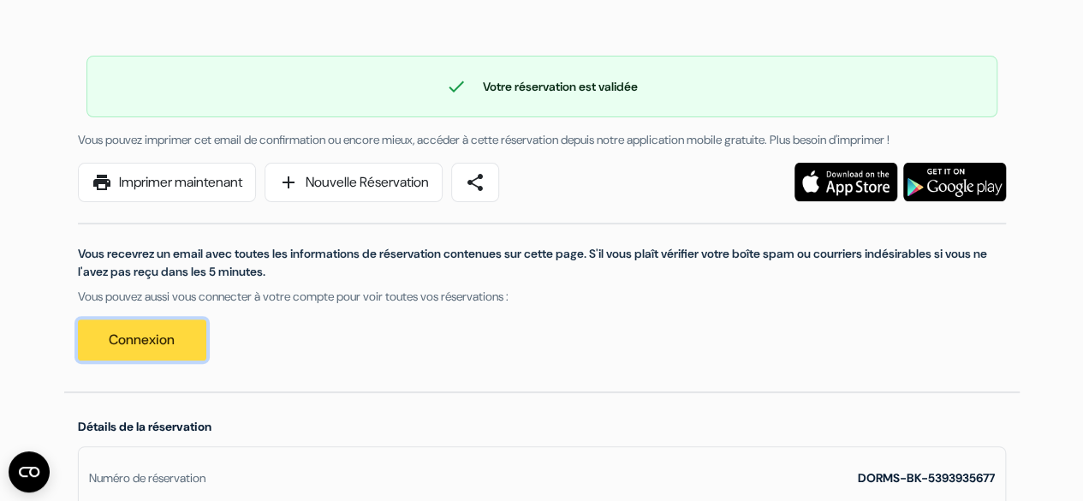
click at [175, 326] on link "Connexion" at bounding box center [142, 339] width 128 height 41
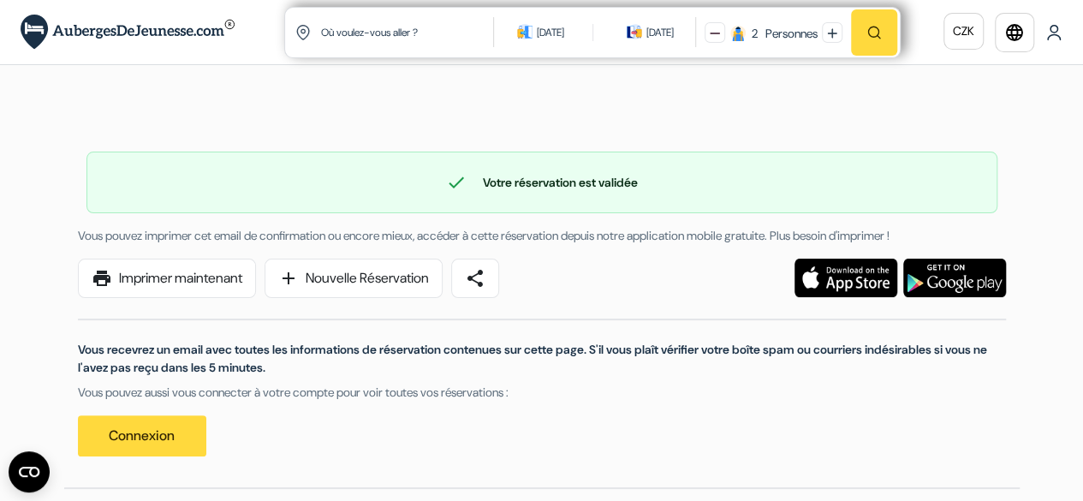
scroll to position [1, 0]
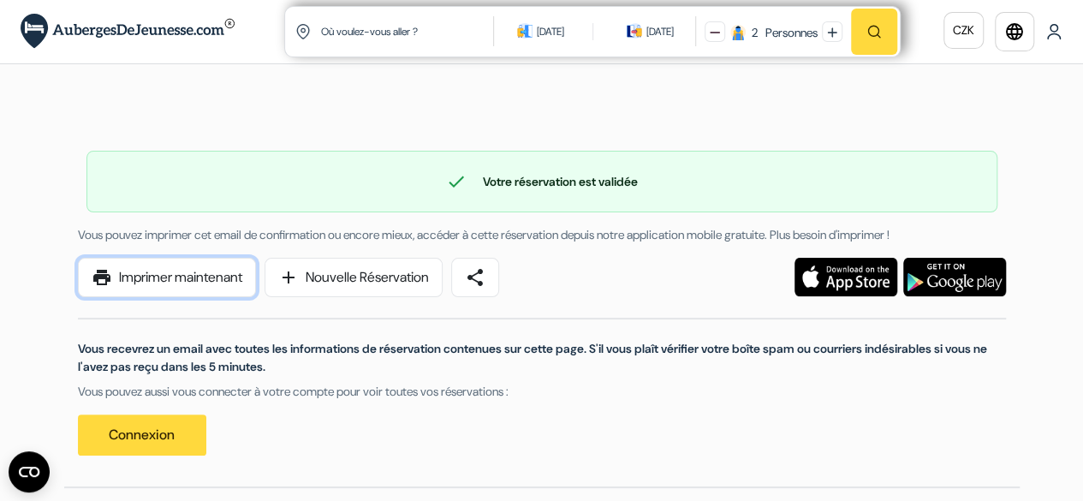
click at [175, 271] on link "print Imprimer maintenant" at bounding box center [167, 277] width 178 height 39
